Goal: Register for event/course

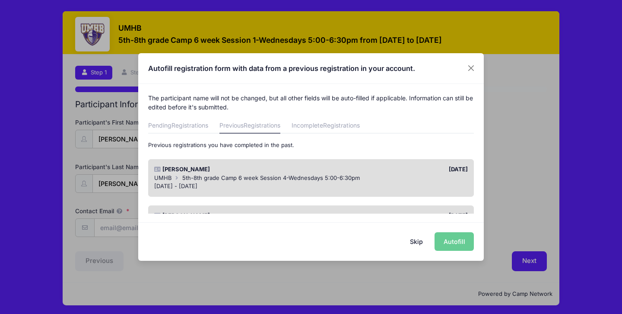
click at [453, 239] on div "Skip Autofill" at bounding box center [311, 241] width 346 height 38
click at [415, 246] on button "Skip" at bounding box center [417, 241] width 31 height 19
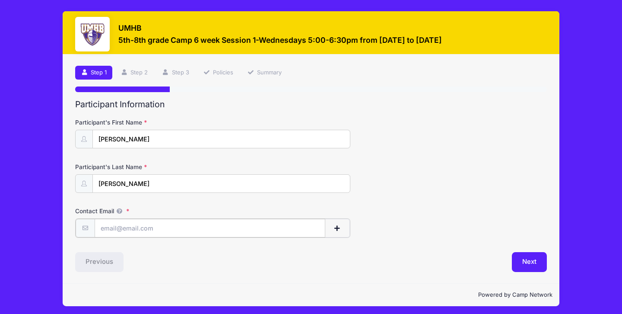
click at [261, 232] on input "Contact Email" at bounding box center [210, 228] width 231 height 19
type input "Sammizhang85@gmail.com"
type input "Meiling"
type input "Zhang"
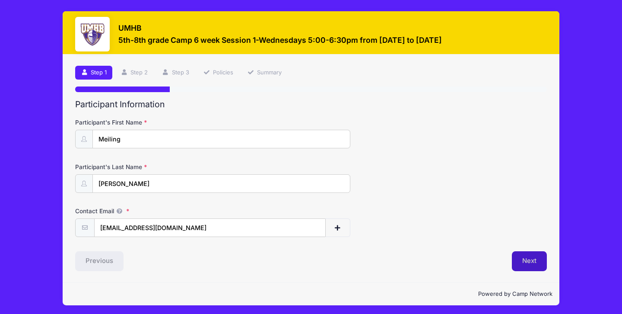
click at [535, 269] on button "Next" at bounding box center [529, 261] width 35 height 20
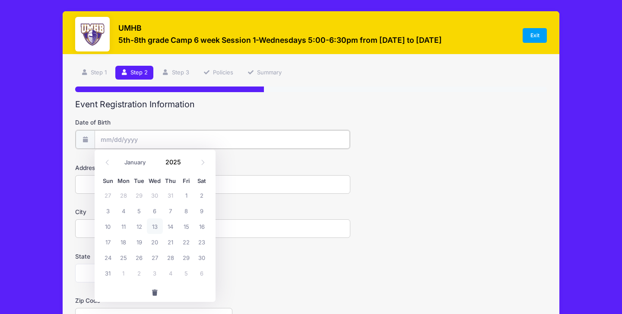
click at [249, 144] on input "Date of Birth" at bounding box center [222, 139] width 255 height 19
click at [202, 162] on icon at bounding box center [203, 163] width 6 height 6
select select "8"
click at [117, 138] on input "Date of Birth" at bounding box center [222, 139] width 255 height 19
click at [118, 138] on input "Date of Birth" at bounding box center [222, 139] width 255 height 19
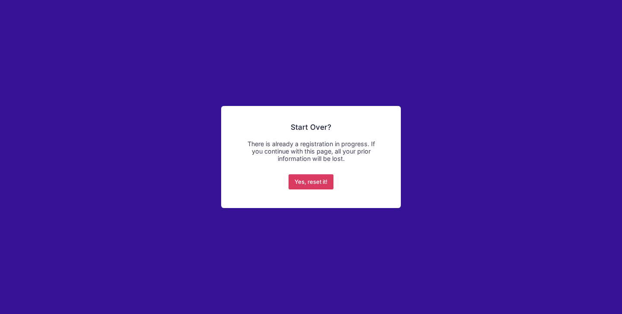
click at [303, 184] on button "Yes, reset it!" at bounding box center [311, 182] width 45 height 16
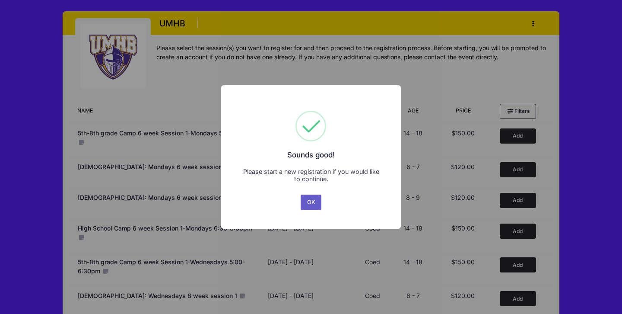
click at [309, 203] on button "OK" at bounding box center [311, 203] width 21 height 16
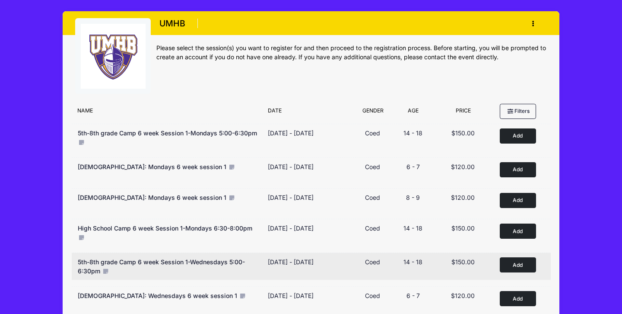
click at [521, 270] on button "Add to Cart" at bounding box center [518, 264] width 36 height 15
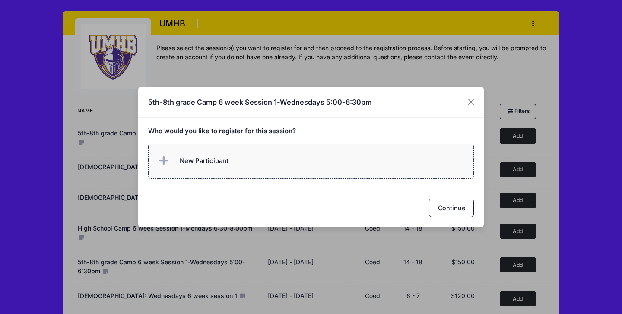
click at [378, 169] on label "New Participant" at bounding box center [311, 161] width 326 height 35
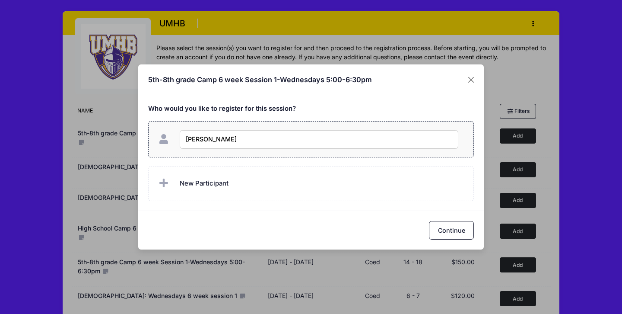
type input "Lucas Xiao"
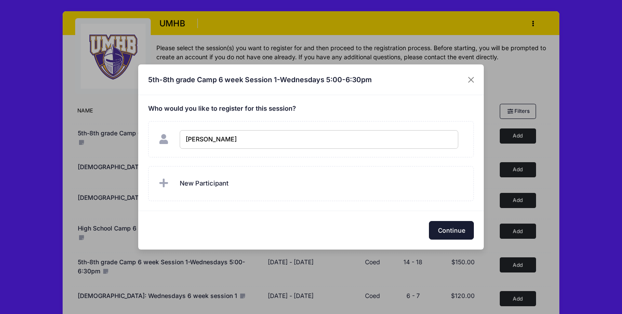
checkbox input "true"
click at [446, 231] on button "Continue" at bounding box center [451, 230] width 45 height 19
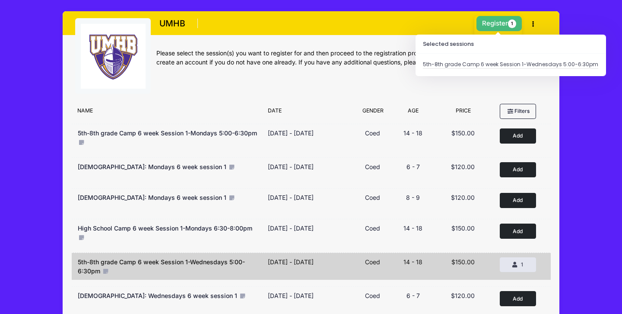
click at [500, 28] on button "Register 1" at bounding box center [500, 23] width 46 height 15
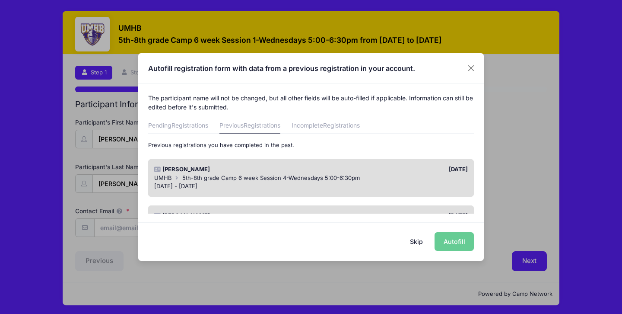
click at [456, 243] on div "Skip Autofill" at bounding box center [311, 241] width 346 height 38
click at [235, 179] on span "5th-8th grade Camp 6 week Session 4-Wednesdays 5:00-6:30pm" at bounding box center [271, 177] width 178 height 7
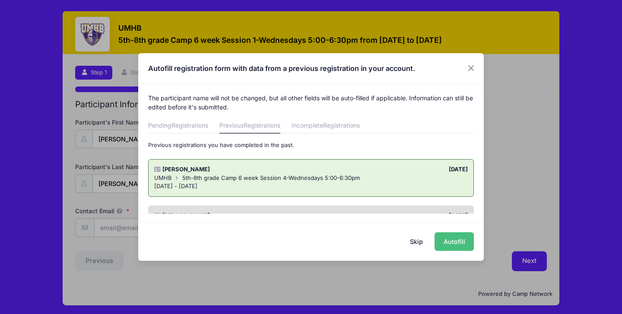
click at [457, 247] on button "Autofill" at bounding box center [454, 241] width 39 height 19
type input "[EMAIL_ADDRESS][DOMAIN_NAME]"
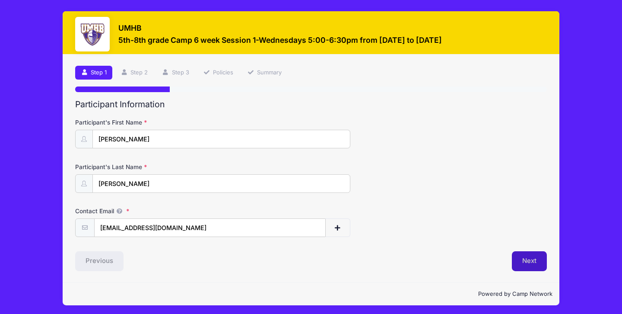
click at [526, 261] on button "Next" at bounding box center [529, 261] width 35 height 20
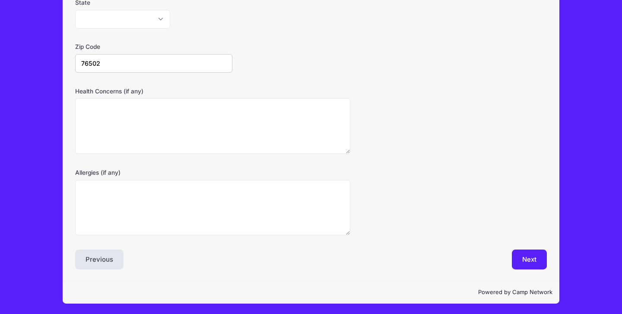
scroll to position [253, 0]
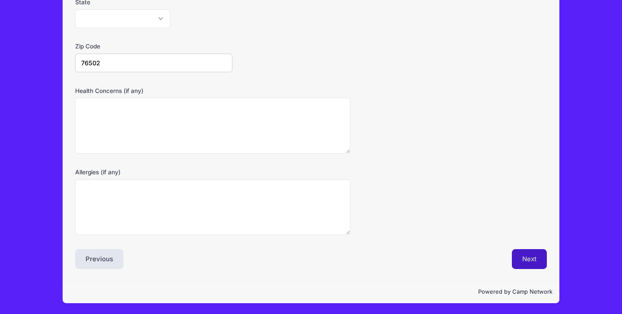
click at [526, 262] on button "Next" at bounding box center [529, 259] width 35 height 20
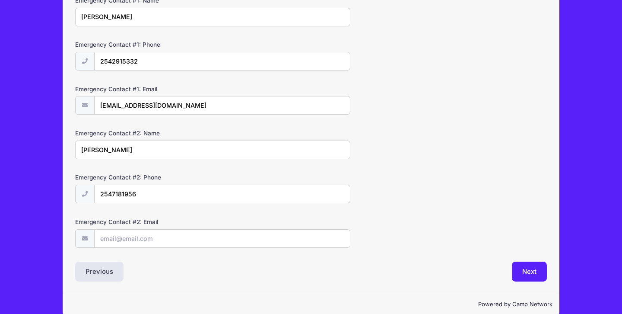
scroll to position [259, 0]
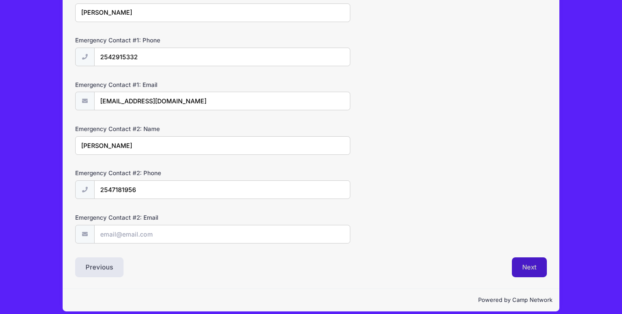
click at [524, 265] on button "Next" at bounding box center [529, 267] width 35 height 20
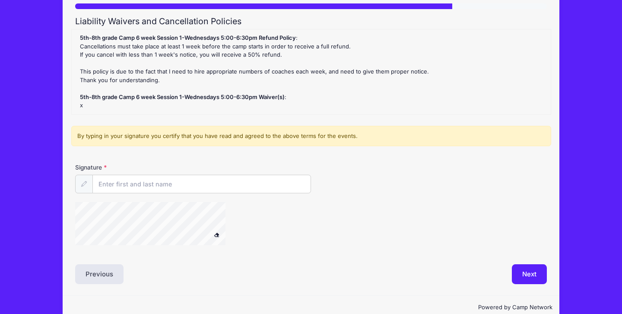
scroll to position [86, 0]
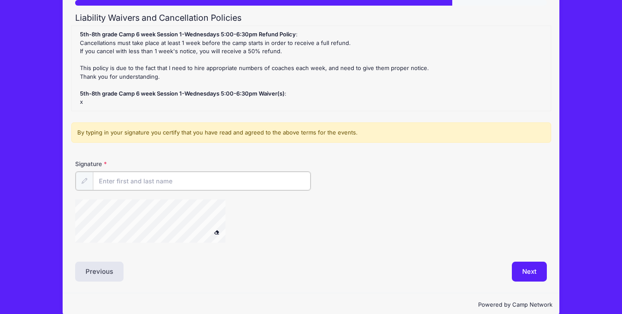
click at [154, 182] on input "Signature" at bounding box center [202, 181] width 218 height 19
click at [135, 182] on input "Signature" at bounding box center [202, 181] width 218 height 19
click at [164, 185] on input "Meiling.Zhang" at bounding box center [202, 181] width 218 height 19
type input "M"
click at [83, 182] on icon at bounding box center [84, 181] width 6 height 6
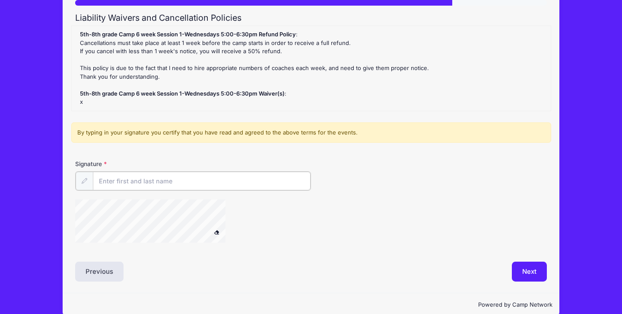
click at [108, 184] on input "Signature" at bounding box center [202, 181] width 218 height 19
type input "m"
type input "Meiling Zhang"
click at [217, 231] on span at bounding box center [217, 231] width 6 height 5
click at [76, 240] on div "Signature Meiling Zhang" at bounding box center [311, 205] width 480 height 90
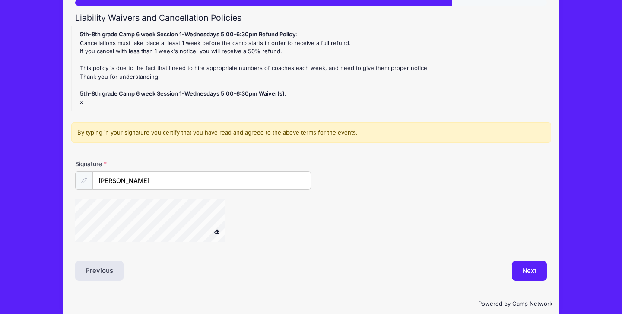
click at [218, 232] on span at bounding box center [217, 231] width 6 height 5
click at [210, 226] on button at bounding box center [217, 231] width 15 height 11
click at [530, 275] on button "Next" at bounding box center [529, 271] width 35 height 20
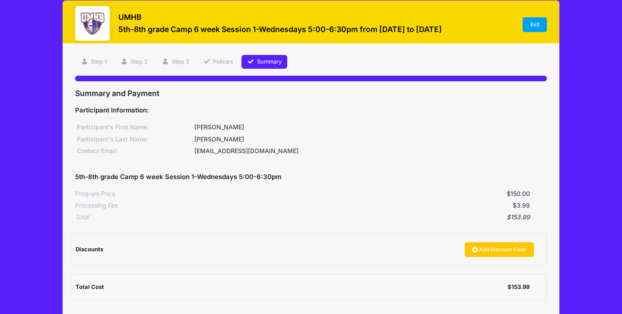
scroll to position [0, 0]
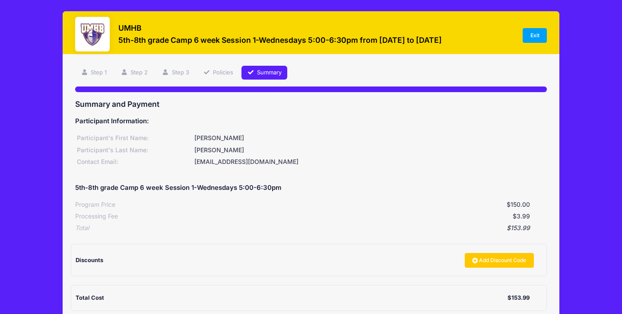
click at [619, 201] on div "UMHB 5th-8th grade Camp 6 week Session 1-Wednesdays 5:00-6:30pm from 08/27 to 1…" at bounding box center [311, 205] width 622 height 410
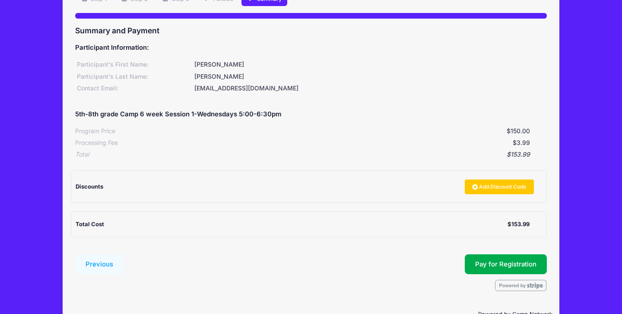
scroll to position [96, 0]
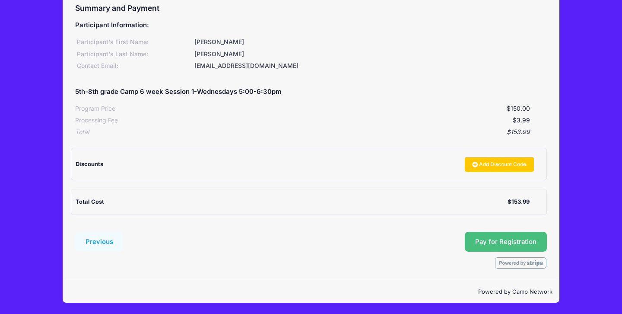
click at [522, 243] on span "Pay for Registration" at bounding box center [506, 242] width 61 height 8
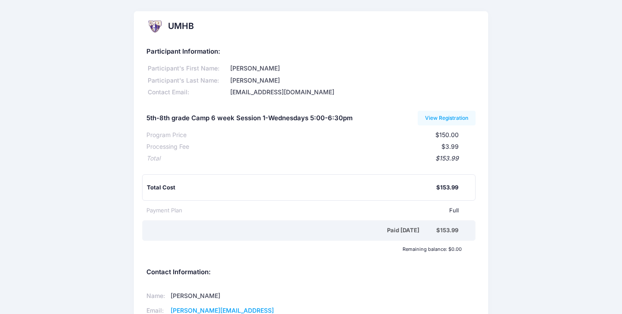
click at [620, 179] on div "UMHB Participant Information: Participant's First Name: [PERSON_NAME]'s Last Na…" at bounding box center [311, 233] width 622 height 445
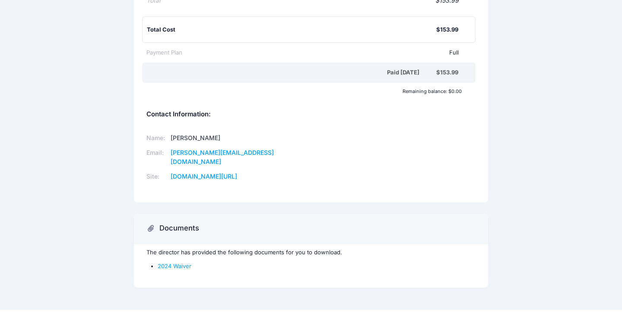
scroll to position [164, 0]
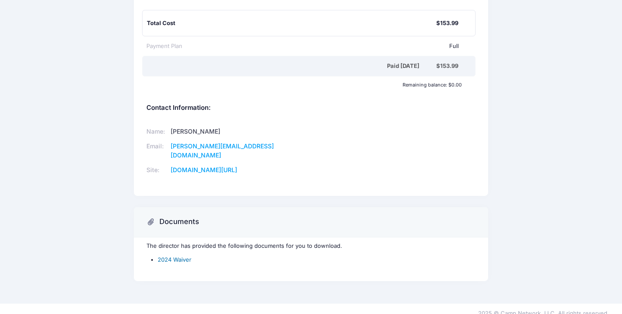
click at [174, 256] on link "2024 Waiver" at bounding box center [175, 259] width 34 height 7
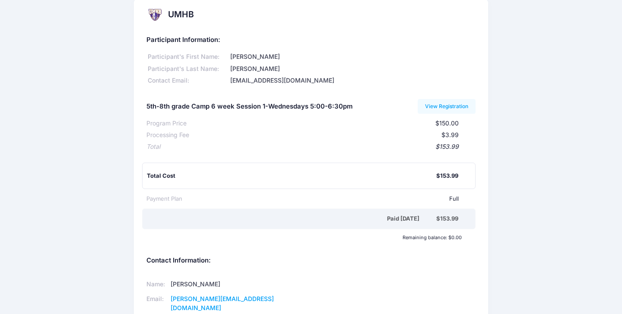
scroll to position [0, 0]
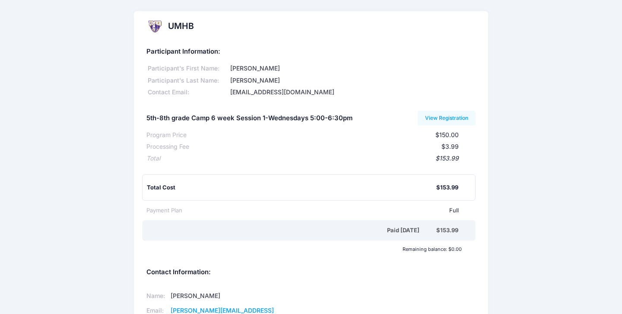
click at [616, 157] on div "UMHB Participant Information: Participant's First Name: [PERSON_NAME]'s Last Na…" at bounding box center [311, 233] width 622 height 445
